Goal: Task Accomplishment & Management: Complete application form

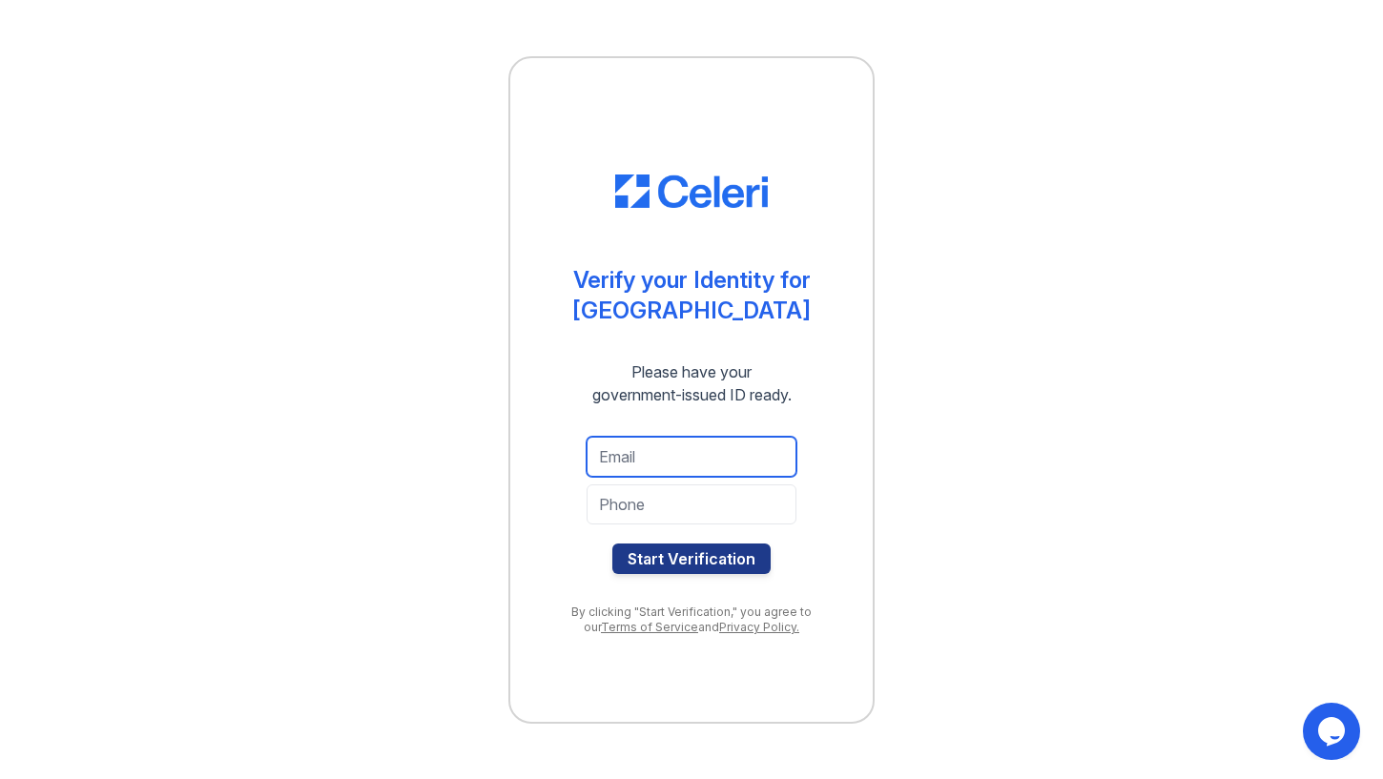
click at [691, 468] on input "email" at bounding box center [692, 457] width 210 height 40
type input "[EMAIL_ADDRESS][DOMAIN_NAME]"
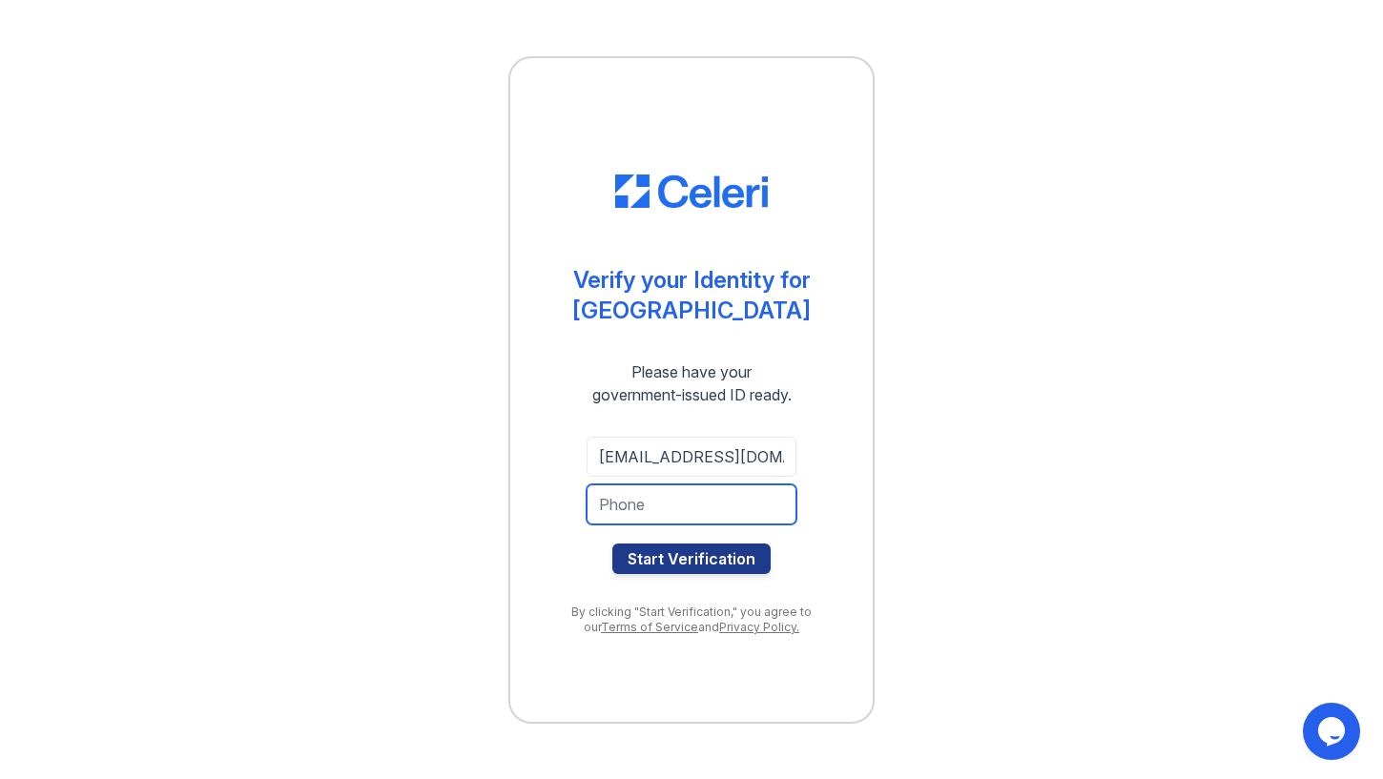
click at [712, 502] on input "tel" at bounding box center [692, 505] width 210 height 40
type input "6469442097"
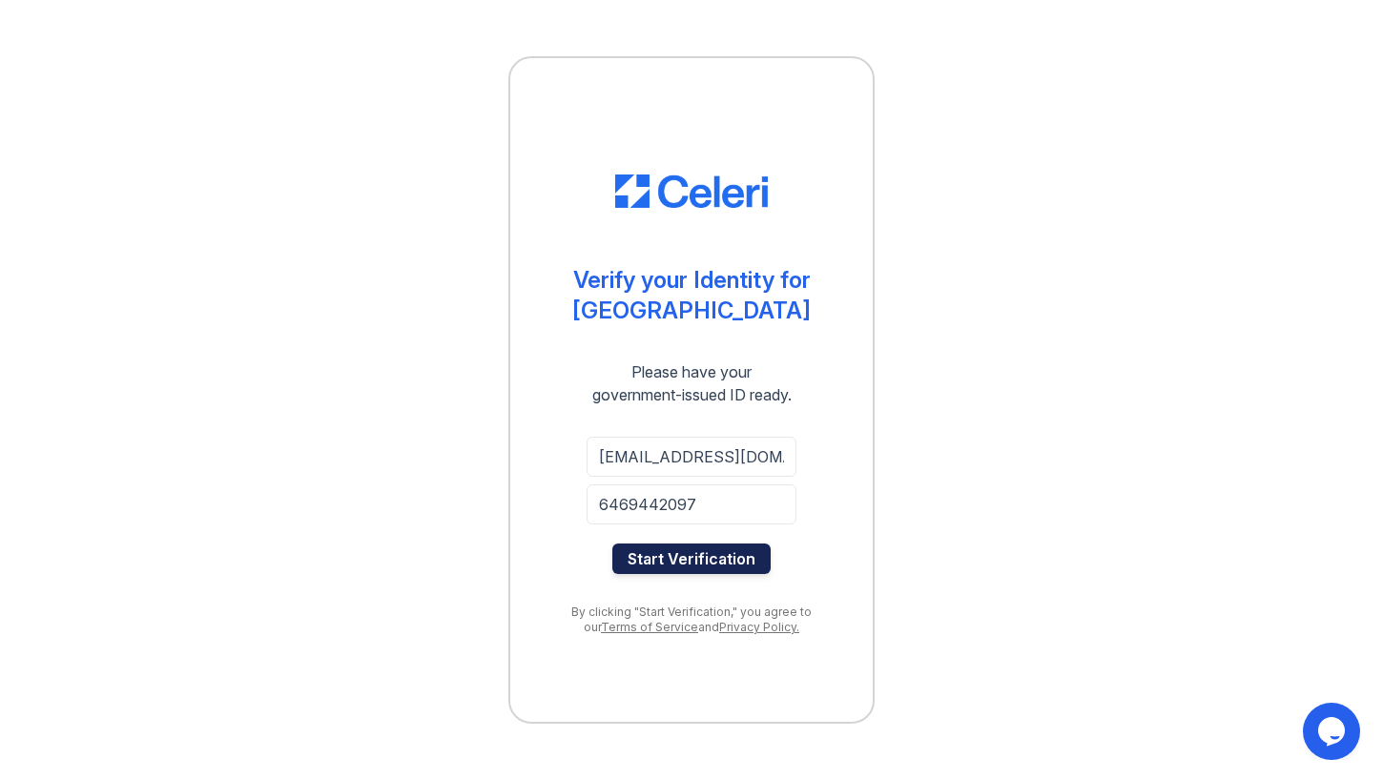
click at [725, 563] on button "Start Verification" at bounding box center [691, 559] width 158 height 31
